Goal: Transaction & Acquisition: Book appointment/travel/reservation

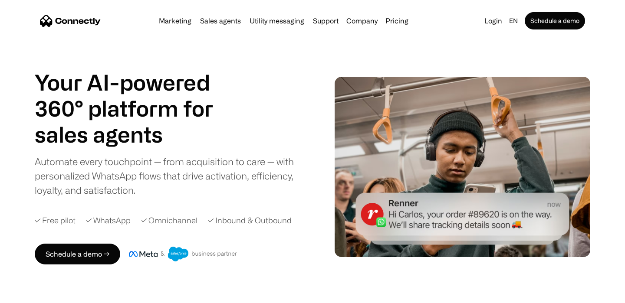
click at [174, 22] on link "Marketing" at bounding box center [174, 20] width 39 height 7
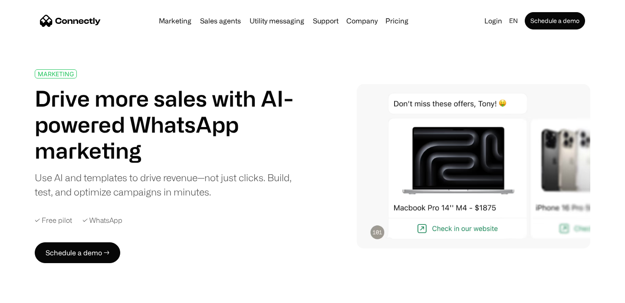
click at [67, 22] on img "home" at bounding box center [70, 21] width 61 height 12
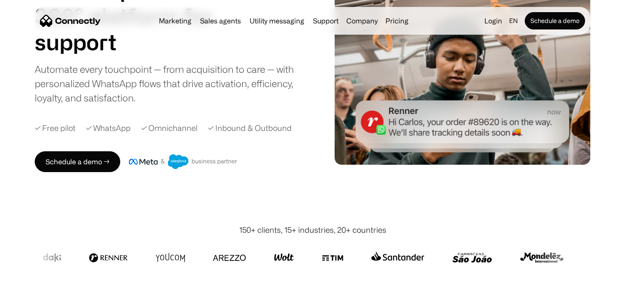
scroll to position [96, 0]
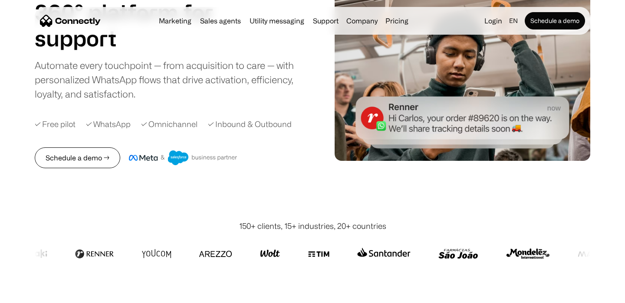
click at [76, 156] on link "Schedule a demo →" at bounding box center [77, 157] width 85 height 21
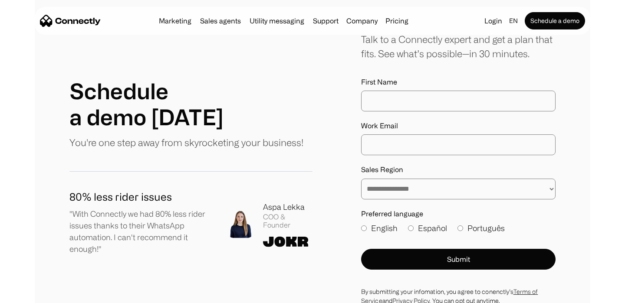
scroll to position [105, 0]
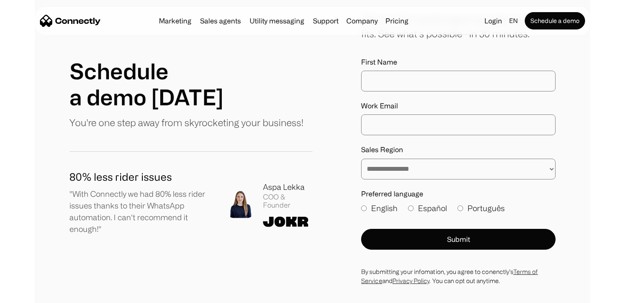
click at [406, 79] on input "First Name" at bounding box center [458, 81] width 194 height 21
type input "*********"
click at [392, 133] on input "Work Email" at bounding box center [458, 125] width 194 height 21
type input "**********"
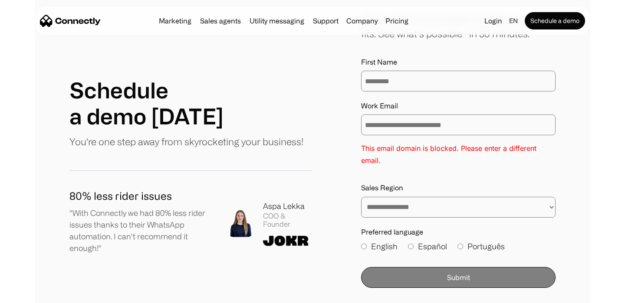
click at [417, 124] on input "**********" at bounding box center [458, 125] width 194 height 21
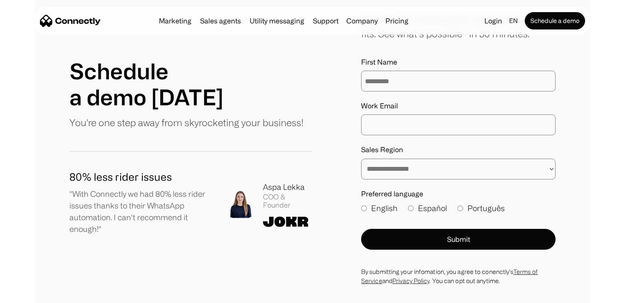
click at [408, 124] on input "Work Email" at bounding box center [458, 125] width 194 height 21
type input "**********"
click at [403, 174] on select "**********" at bounding box center [458, 169] width 194 height 21
select select "**********"
click at [361, 159] on select "**********" at bounding box center [458, 169] width 194 height 21
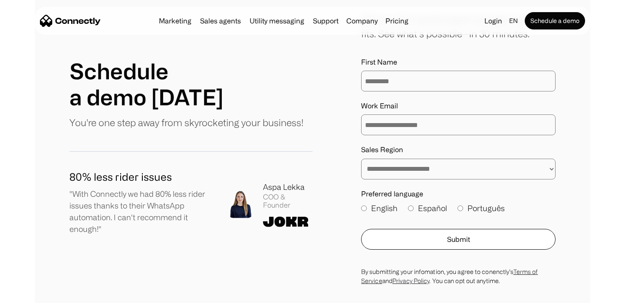
click at [407, 238] on button "Submit" at bounding box center [458, 239] width 194 height 21
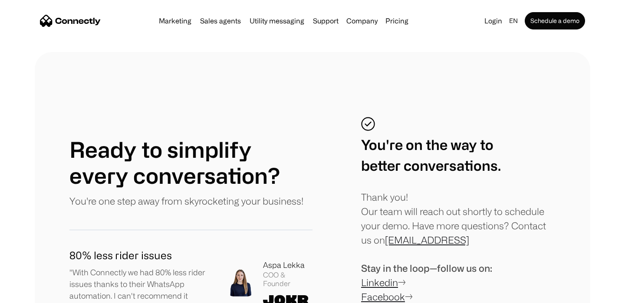
click at [57, 24] on img "home" at bounding box center [70, 21] width 61 height 12
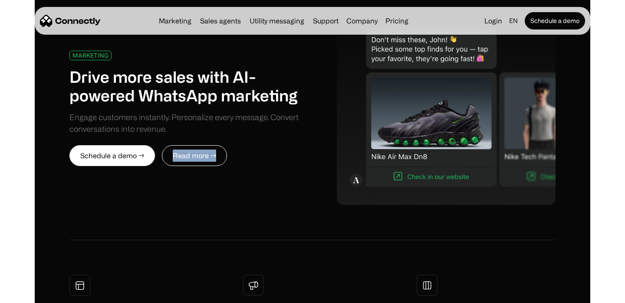
scroll to position [595, 0]
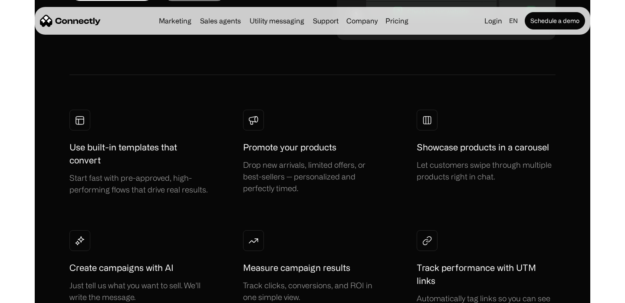
click at [68, 148] on div "MARKETING Drive more sales with AI-powered WhatsApp marketing Engage customers …" at bounding box center [312, 81] width 555 height 539
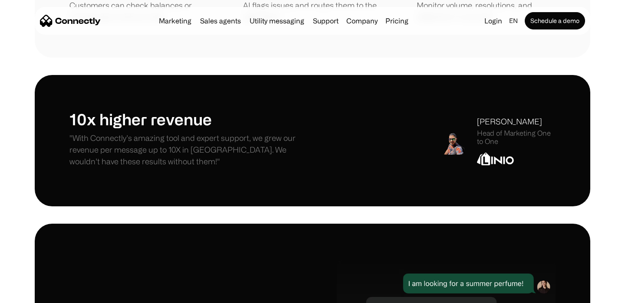
scroll to position [3456, 0]
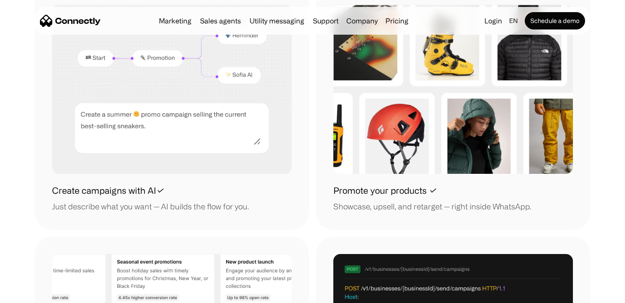
scroll to position [900, 0]
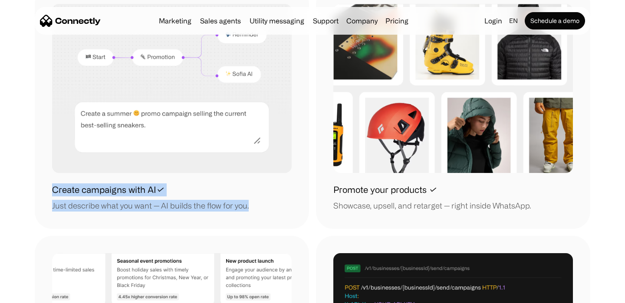
drag, startPoint x: 49, startPoint y: 188, endPoint x: 267, endPoint y: 220, distance: 220.1
click at [267, 220] on div "Create campaigns with AI✓ Just describe what you want — AI builds the flow for …" at bounding box center [172, 108] width 274 height 242
copy div "Create campaigns with AI✓ Just describe what you want — AI builds the flow for …"
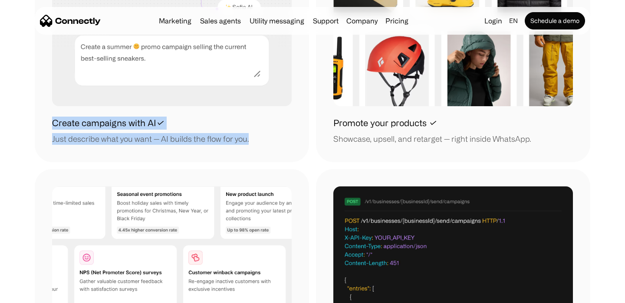
scroll to position [967, 0]
copy div "Create campaigns with AI✓ Just describe what you want — AI builds the flow for …"
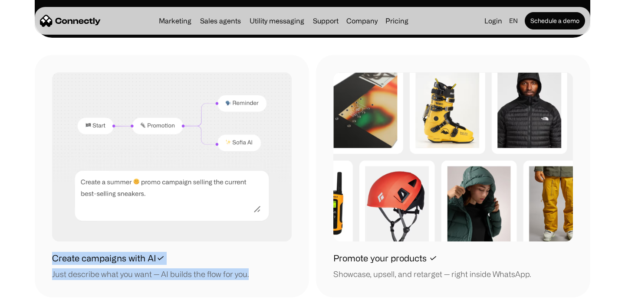
scroll to position [829, 0]
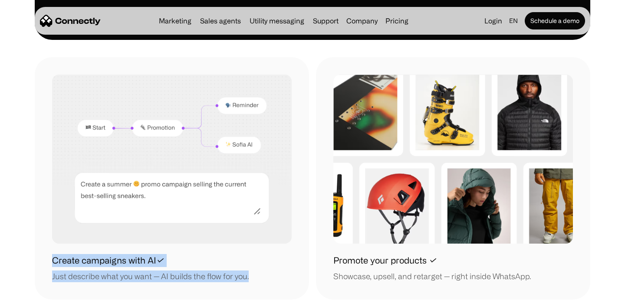
click at [4, 213] on section "Create campaigns with AI✓ Just describe what you want — AI builds the flow for …" at bounding box center [312, 309] width 625 height 504
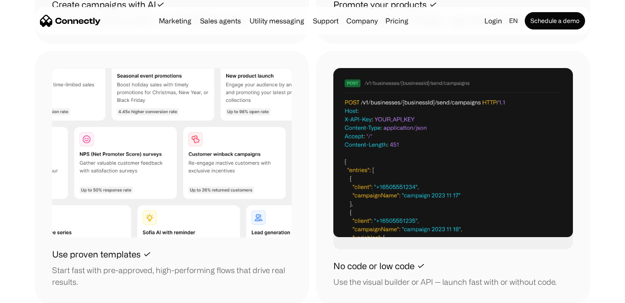
scroll to position [1081, 0]
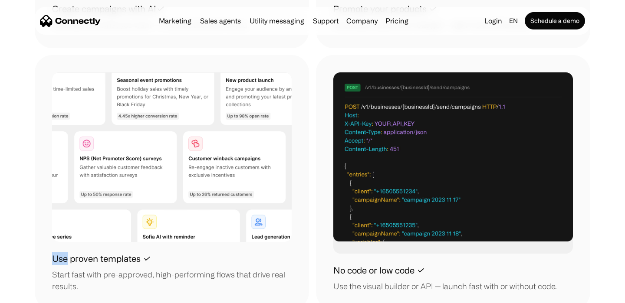
click at [212, 282] on div "Start fast with pre-approved, high-performing flows that drive real results." at bounding box center [171, 280] width 239 height 23
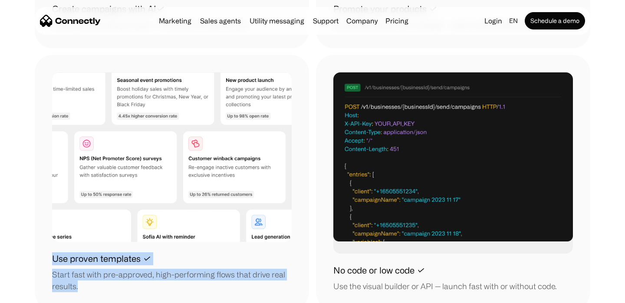
drag, startPoint x: 84, startPoint y: 290, endPoint x: 44, endPoint y: 253, distance: 54.6
click at [44, 253] on div "Use proven templates ✓ Start fast with pre-approved, high-performing flows that…" at bounding box center [172, 182] width 274 height 254
copy div "Use proven templates ✓ Start fast with pre-approved, high-performing flows that…"
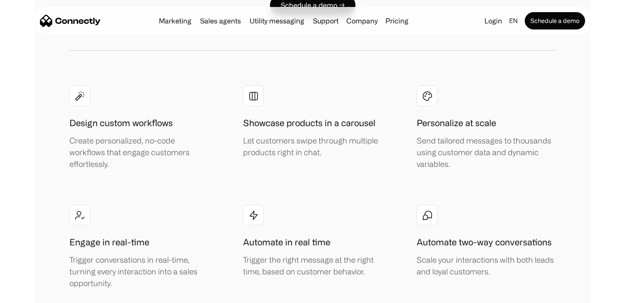
scroll to position [1520, 0]
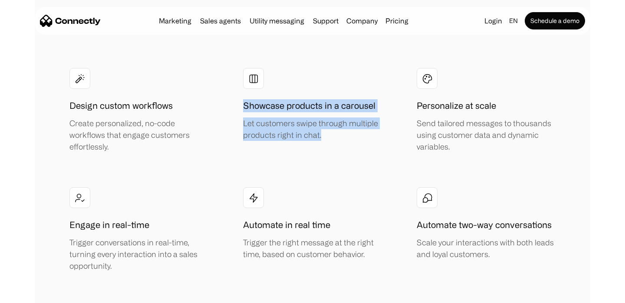
drag, startPoint x: 239, startPoint y: 101, endPoint x: 337, endPoint y: 140, distance: 105.5
click at [337, 140] on div "Design custom workflows Create personalized, no-code workflows that engage cust…" at bounding box center [312, 229] width 486 height 323
copy div "Showcase products in a carousel Let customers swipe through multiple products r…"
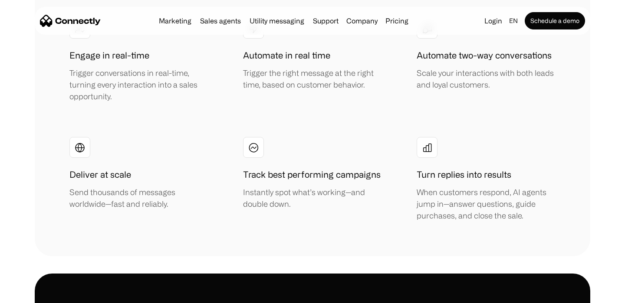
scroll to position [1693, 0]
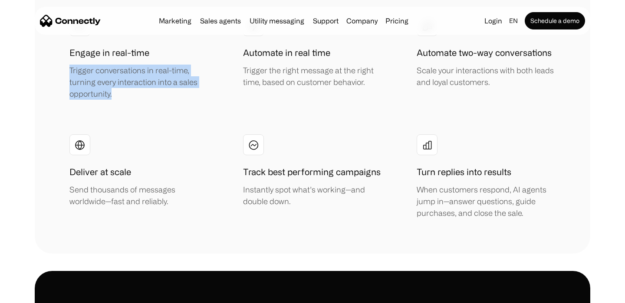
drag, startPoint x: 70, startPoint y: 72, endPoint x: 128, endPoint y: 100, distance: 65.2
click at [128, 100] on div "Design custom workflows Create personalized, no-code workflows that engage cust…" at bounding box center [312, 57] width 486 height 323
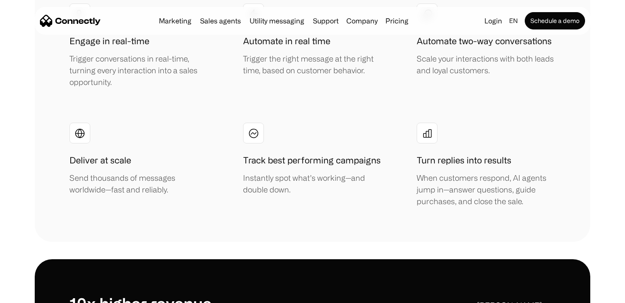
scroll to position [1705, 0]
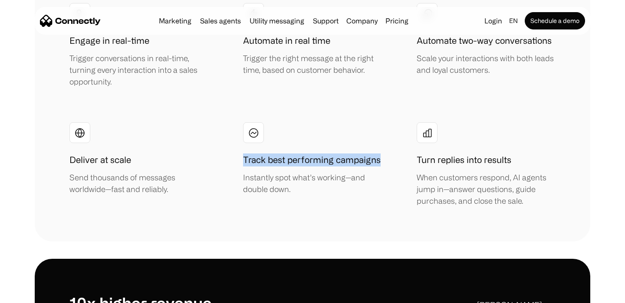
drag, startPoint x: 240, startPoint y: 161, endPoint x: 388, endPoint y: 161, distance: 147.5
click at [388, 161] on div "Design custom workflows Create personalized, no-code workflows that engage cust…" at bounding box center [312, 45] width 486 height 323
copy h1 "Track best performing campaigns"
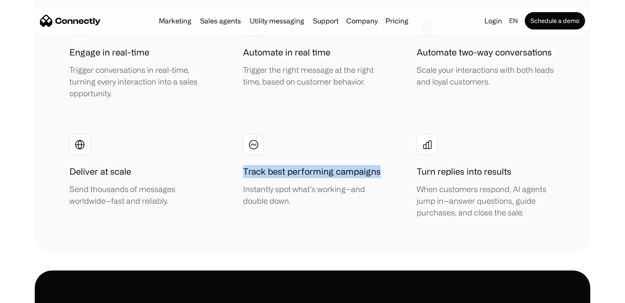
scroll to position [1696, 0]
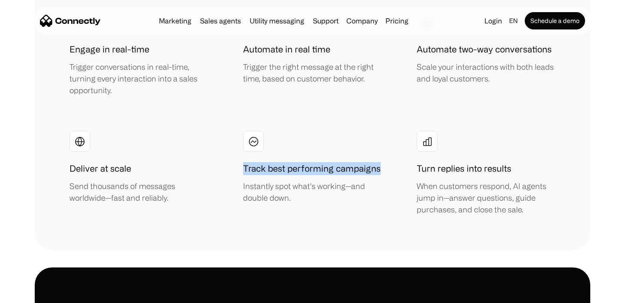
click at [250, 252] on section at bounding box center [312, 258] width 625 height 17
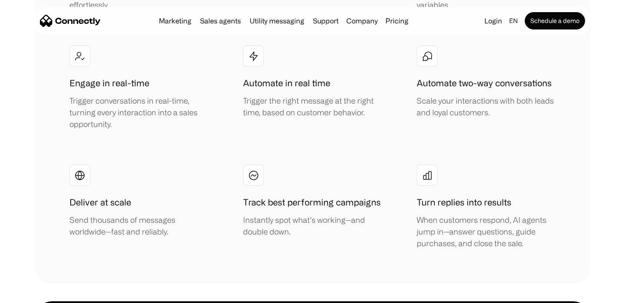
scroll to position [1663, 0]
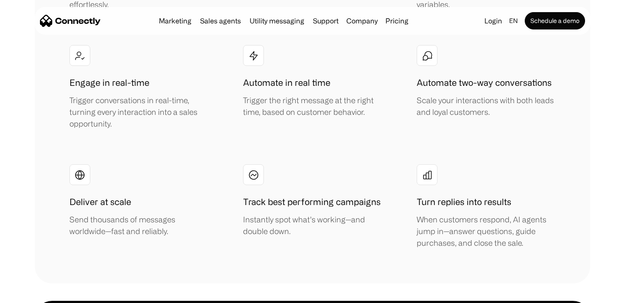
click at [310, 102] on div "Trigger the right message at the right time, based on customer behavior." at bounding box center [312, 106] width 139 height 23
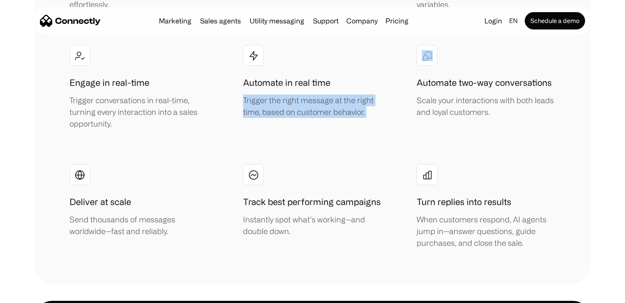
click at [310, 102] on div "Trigger the right message at the right time, based on customer behavior." at bounding box center [312, 106] width 139 height 23
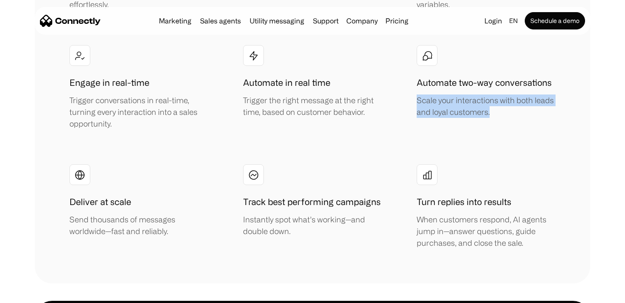
drag, startPoint x: 417, startPoint y: 100, endPoint x: 495, endPoint y: 115, distance: 79.4
click at [495, 115] on div "Scale your interactions with both leads and loyal customers." at bounding box center [485, 106] width 139 height 23
drag, startPoint x: 495, startPoint y: 115, endPoint x: 415, endPoint y: 79, distance: 87.6
click at [415, 79] on div "Design custom workflows Create personalized, no-code workflows that engage cust…" at bounding box center [312, 87] width 486 height 323
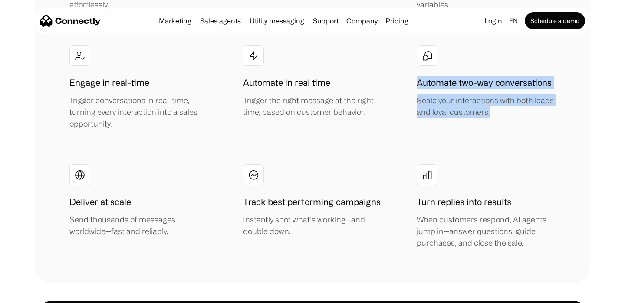
click at [415, 79] on div "Design custom workflows Create personalized, no-code workflows that engage cust…" at bounding box center [312, 87] width 486 height 323
drag, startPoint x: 418, startPoint y: 83, endPoint x: 495, endPoint y: 136, distance: 93.3
click at [495, 136] on div "Design custom workflows Create personalized, no-code workflows that engage cust…" at bounding box center [312, 87] width 486 height 323
click at [490, 131] on div "Design custom workflows Create personalized, no-code workflows that engage cust…" at bounding box center [312, 87] width 486 height 323
drag, startPoint x: 490, startPoint y: 131, endPoint x: 414, endPoint y: 85, distance: 88.6
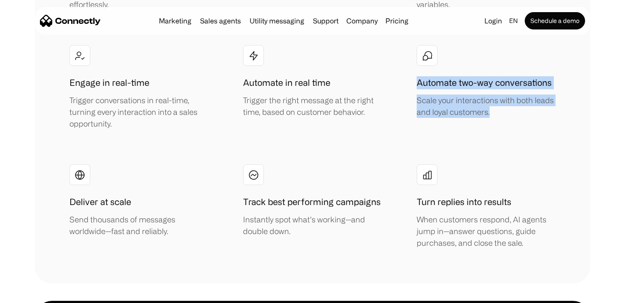
click at [414, 85] on div "Design custom workflows Create personalized, no-code workflows that engage cust…" at bounding box center [312, 87] width 486 height 323
drag, startPoint x: 417, startPoint y: 85, endPoint x: 490, endPoint y: 126, distance: 83.6
click at [490, 126] on div "Automate two-way conversations Scale your interactions with both leads and loya…" at bounding box center [485, 87] width 139 height 85
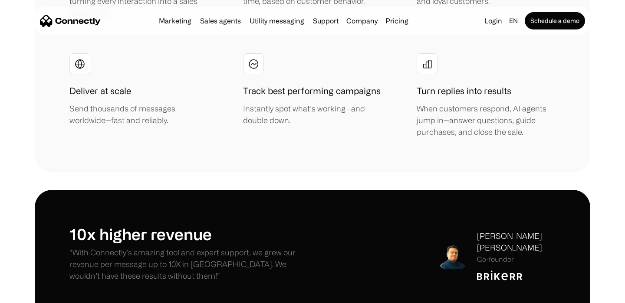
scroll to position [1774, 0]
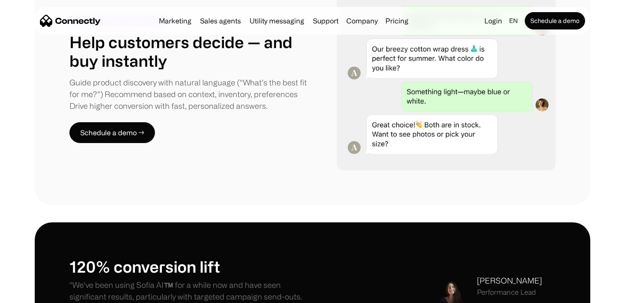
scroll to position [53, 0]
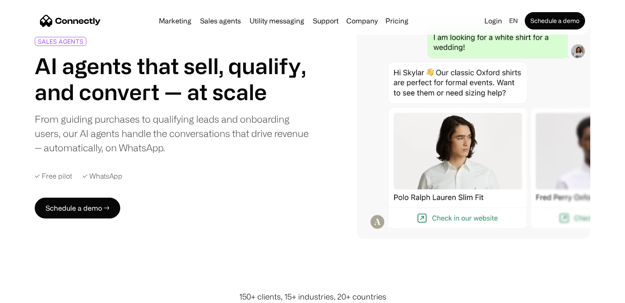
click at [298, 67] on h1 "AI agents that sell, qualify, and convert — at scale" at bounding box center [172, 79] width 274 height 52
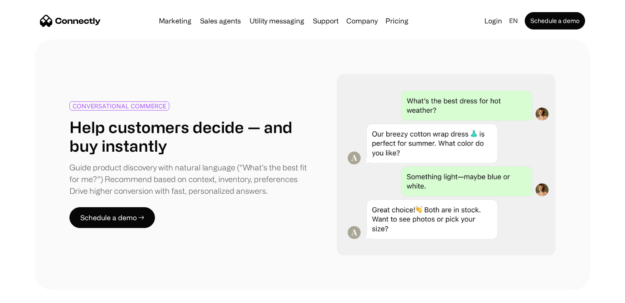
scroll to position [378, 0]
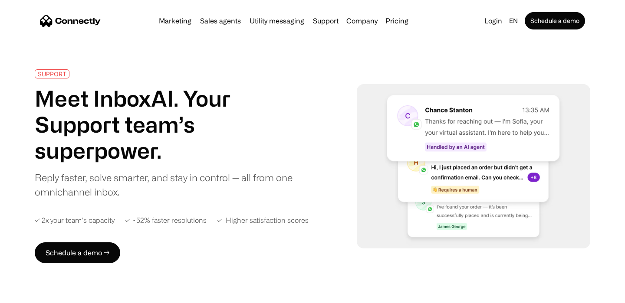
click at [120, 128] on h1 "Meet InboxAI. Your Support team’s superpower." at bounding box center [167, 124] width 264 height 78
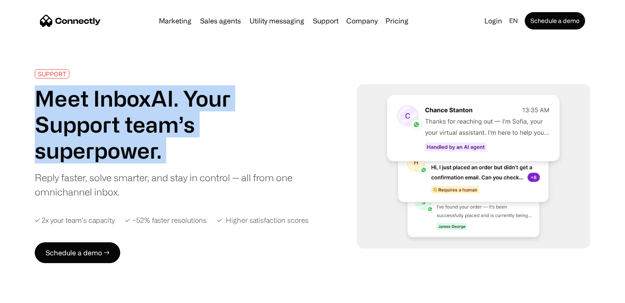
click at [120, 128] on h1 "Meet InboxAI. Your Support team’s superpower." at bounding box center [167, 124] width 264 height 78
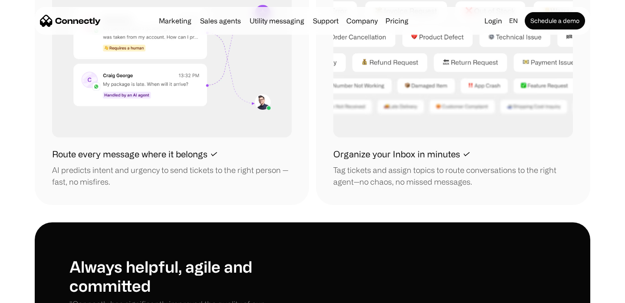
scroll to position [1024, 0]
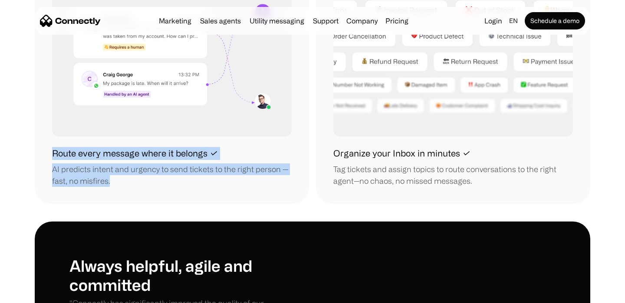
drag, startPoint x: 53, startPoint y: 156, endPoint x: 139, endPoint y: 186, distance: 91.0
click at [139, 186] on div "Route every message where it belongs ✓ AI predicts intent and urgency to send t…" at bounding box center [171, 167] width 239 height 40
click at [140, 186] on div "AI predicts intent and urgency to send tickets to the right person — fast, no m…" at bounding box center [171, 175] width 239 height 23
drag, startPoint x: 140, startPoint y: 186, endPoint x: 49, endPoint y: 157, distance: 95.1
click at [49, 157] on div "Route every message where it belongs ✓ AI predicts intent and urgency to send t…" at bounding box center [172, 82] width 274 height 246
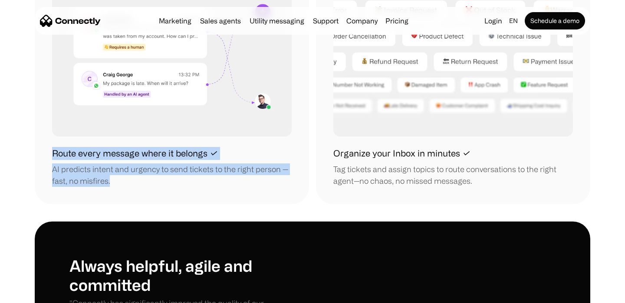
click at [49, 157] on div "Route every message where it belongs ✓ AI predicts intent and urgency to send t…" at bounding box center [172, 82] width 274 height 246
drag, startPoint x: 49, startPoint y: 157, endPoint x: 131, endPoint y: 179, distance: 85.2
click at [131, 179] on div "Route every message where it belongs ✓ AI predicts intent and urgency to send t…" at bounding box center [172, 82] width 274 height 246
click at [131, 179] on div "AI predicts intent and urgency to send tickets to the right person — fast, no m…" at bounding box center [171, 175] width 239 height 23
drag, startPoint x: 131, startPoint y: 179, endPoint x: 53, endPoint y: 151, distance: 83.0
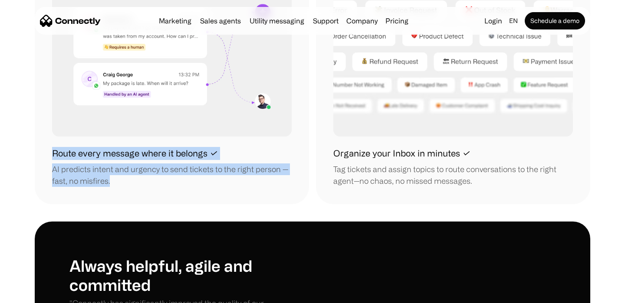
click at [53, 151] on div "Route every message where it belongs ✓ AI predicts intent and urgency to send t…" at bounding box center [171, 167] width 239 height 40
click at [53, 151] on h1 "Route every message where it belongs ✓" at bounding box center [135, 153] width 166 height 13
drag, startPoint x: 53, startPoint y: 151, endPoint x: 123, endPoint y: 184, distance: 77.2
click at [123, 184] on div "Route every message where it belongs ✓ AI predicts intent and urgency to send t…" at bounding box center [171, 167] width 239 height 40
click at [123, 184] on div "AI predicts intent and urgency to send tickets to the right person — fast, no m…" at bounding box center [171, 175] width 239 height 23
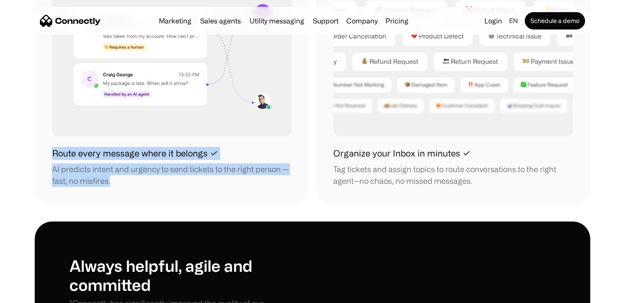
drag, startPoint x: 123, startPoint y: 184, endPoint x: 47, endPoint y: 147, distance: 84.8
click at [47, 147] on div "Route every message where it belongs ✓ AI predicts intent and urgency to send t…" at bounding box center [172, 82] width 274 height 246
drag, startPoint x: 47, startPoint y: 147, endPoint x: 143, endPoint y: 198, distance: 108.9
click at [143, 198] on div "Route every message where it belongs ✓ AI predicts intent and urgency to send t…" at bounding box center [172, 82] width 274 height 246
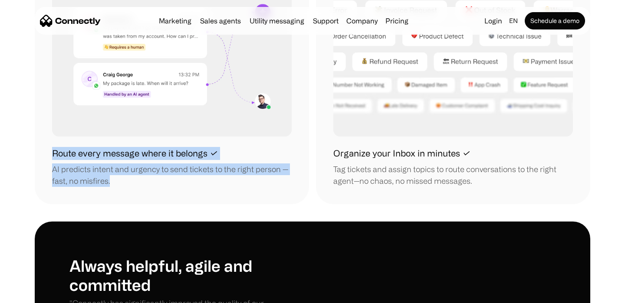
click at [144, 198] on div "Route every message where it belongs ✓ AI predicts intent and urgency to send t…" at bounding box center [172, 82] width 274 height 246
drag, startPoint x: 144, startPoint y: 198, endPoint x: 36, endPoint y: 148, distance: 118.4
click at [36, 148] on div "Route every message where it belongs ✓ AI predicts intent and urgency to send t…" at bounding box center [172, 82] width 274 height 246
drag, startPoint x: 161, startPoint y: 184, endPoint x: 53, endPoint y: 153, distance: 111.6
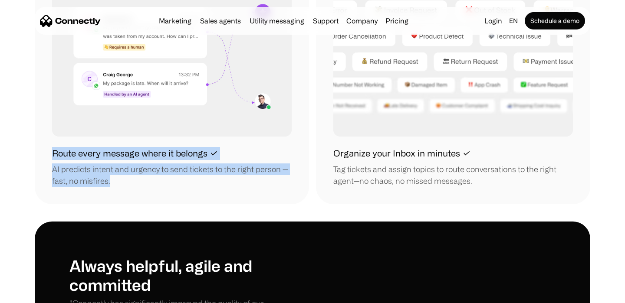
click at [53, 153] on div "Route every message where it belongs ✓ AI predicts intent and urgency to send t…" at bounding box center [171, 167] width 239 height 40
click at [53, 153] on h1 "Route every message where it belongs ✓" at bounding box center [135, 153] width 166 height 13
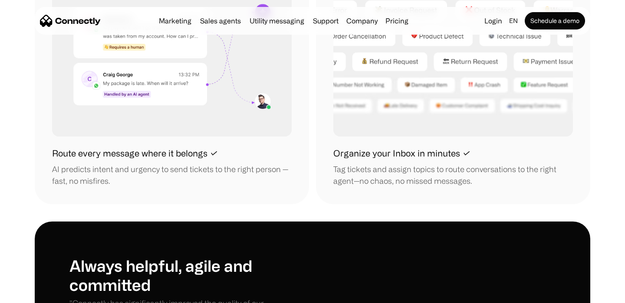
click at [53, 153] on h1 "Route every message where it belongs ✓" at bounding box center [135, 153] width 166 height 13
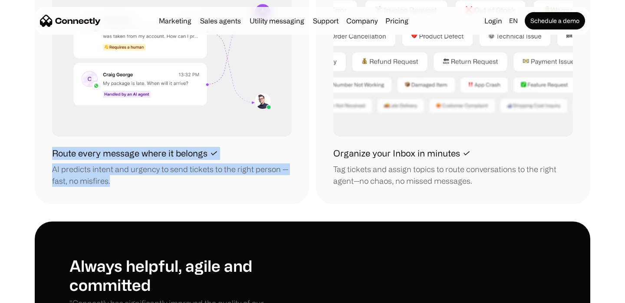
drag, startPoint x: 53, startPoint y: 153, endPoint x: 129, endPoint y: 178, distance: 80.0
click at [129, 178] on div "Route every message where it belongs ✓ AI predicts intent and urgency to send t…" at bounding box center [171, 167] width 239 height 40
click at [129, 178] on div "AI predicts intent and urgency to send tickets to the right person — fast, no m…" at bounding box center [171, 175] width 239 height 23
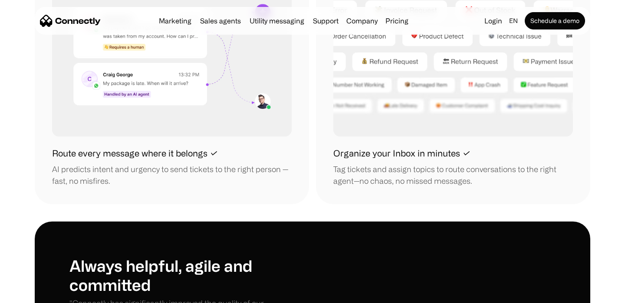
click at [129, 178] on div "AI predicts intent and urgency to send tickets to the right person — fast, no m…" at bounding box center [171, 175] width 239 height 23
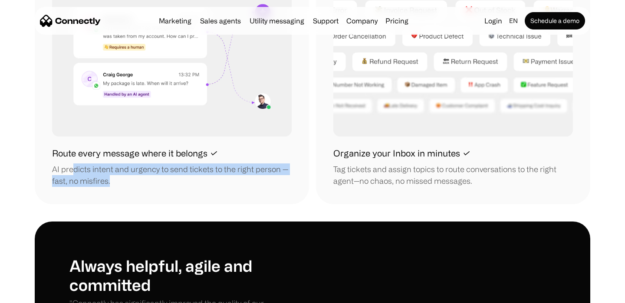
drag, startPoint x: 74, startPoint y: 167, endPoint x: 114, endPoint y: 188, distance: 45.2
click at [111, 188] on div "Route every message where it belongs ✓ AI predicts intent and urgency to send t…" at bounding box center [172, 82] width 274 height 246
click at [114, 185] on div "AI predicts intent and urgency to send tickets to the right person — fast, no m…" at bounding box center [171, 175] width 239 height 23
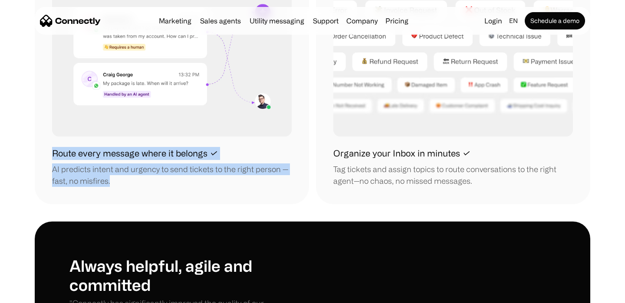
drag, startPoint x: 114, startPoint y: 185, endPoint x: 35, endPoint y: 158, distance: 82.9
click at [35, 158] on div "Route every message where it belongs ✓ AI predicts intent and urgency to send t…" at bounding box center [172, 82] width 274 height 246
click at [118, 180] on div "AI predicts intent and urgency to send tickets to the right person — fast, no m…" at bounding box center [171, 175] width 239 height 23
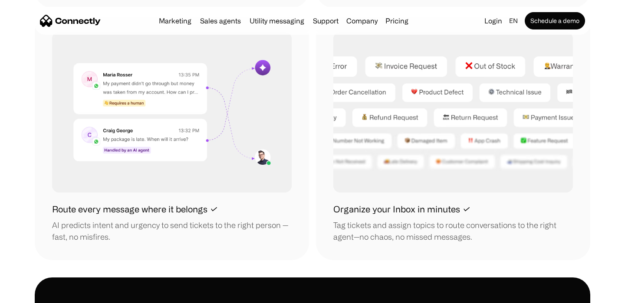
scroll to position [972, 0]
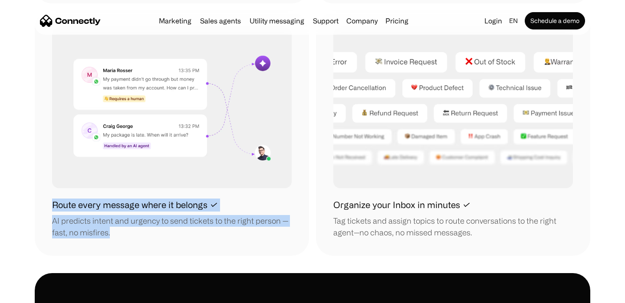
drag, startPoint x: 52, startPoint y: 204, endPoint x: 114, endPoint y: 232, distance: 67.0
click at [114, 231] on div "Route every message where it belongs ✓ AI predicts intent and urgency to send t…" at bounding box center [171, 219] width 239 height 40
copy div "Route every message where it belongs ✓ AI predicts intent and urgency to send t…"
click at [214, 231] on div "AI predicts intent and urgency to send tickets to the right person — fast, no m…" at bounding box center [171, 226] width 239 height 23
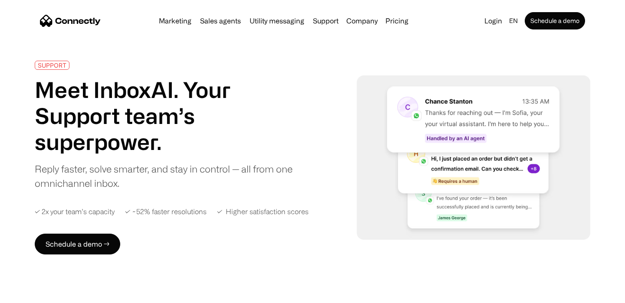
scroll to position [0, 0]
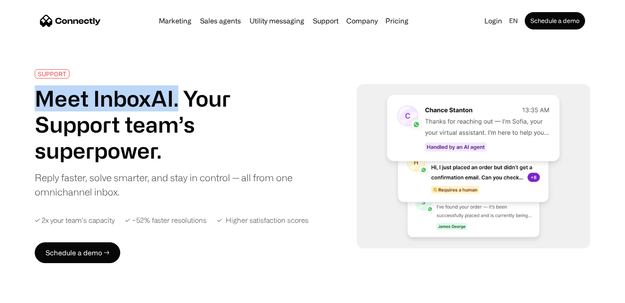
drag, startPoint x: 40, startPoint y: 104, endPoint x: 176, endPoint y: 102, distance: 136.2
click at [176, 102] on h1 "Meet InboxAI. Your Support team’s superpower." at bounding box center [167, 124] width 264 height 78
copy h1 "Meet InboxAI."
click at [329, 174] on div "SUPPORT Meet InboxAI. Your Support team’s superpower. Reply faster, solve smart…" at bounding box center [312, 166] width 555 height 194
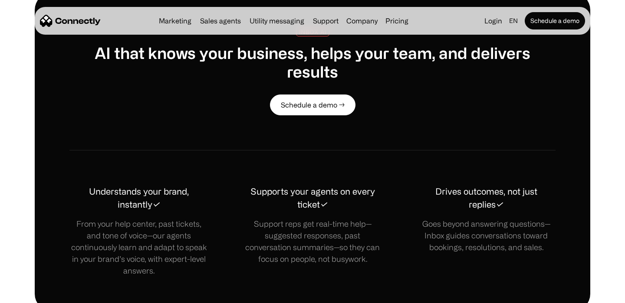
scroll to position [411, 0]
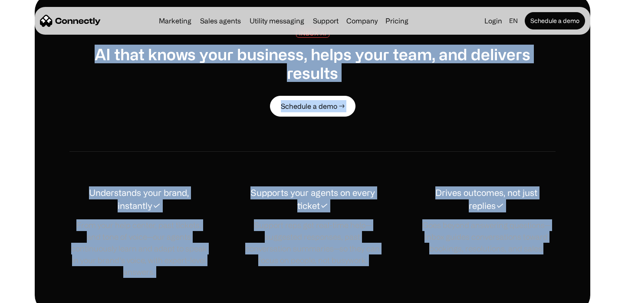
drag, startPoint x: 80, startPoint y: 59, endPoint x: 549, endPoint y: 259, distance: 509.4
click at [549, 259] on div "INBOX AI AI that knows your business, helps your team, and delivers results Sch…" at bounding box center [312, 153] width 555 height 319
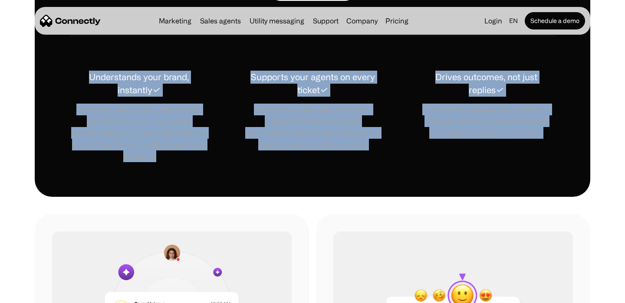
scroll to position [559, 0]
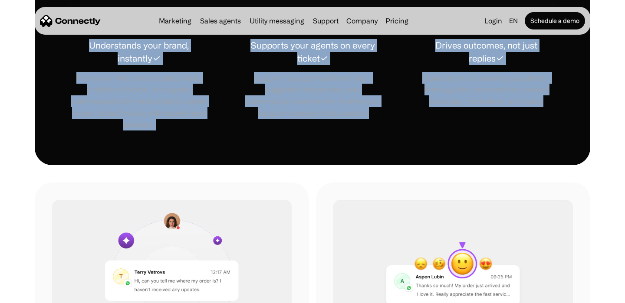
copy div "AI that knows your business, helps your team, and delivers results Schedule a d…"
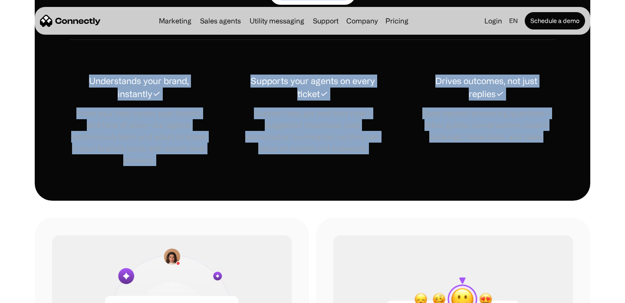
click at [338, 126] on div "Support reps get real-time help—suggested responses, past conversation summarie…" at bounding box center [312, 131] width 139 height 47
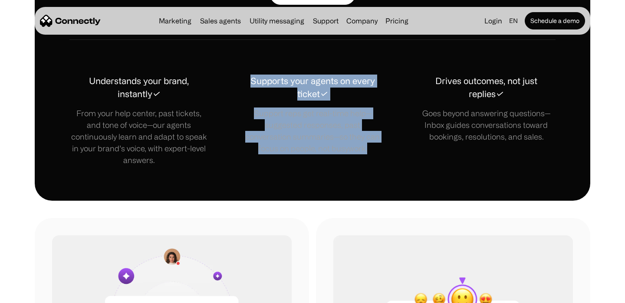
drag, startPoint x: 245, startPoint y: 82, endPoint x: 370, endPoint y: 154, distance: 144.2
click at [369, 154] on div "Supports your agents on every ticket✓ Support reps get real-time help—suggested…" at bounding box center [312, 115] width 139 height 80
copy div "Supports your agents on every ticket✓ Support reps get real-time help—suggested…"
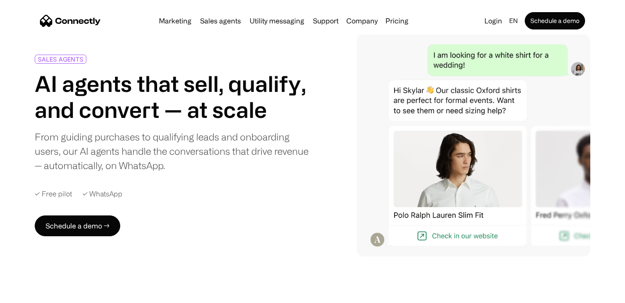
scroll to position [37, 0]
